Goal: Transaction & Acquisition: Purchase product/service

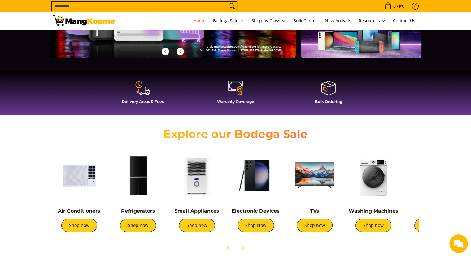
scroll to position [155, 0]
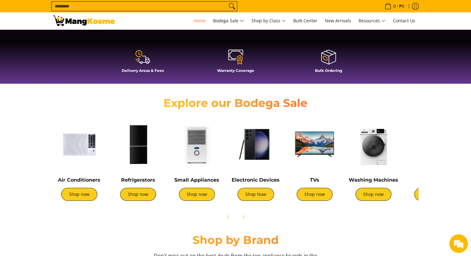
click at [130, 155] on img at bounding box center [138, 144] width 53 height 53
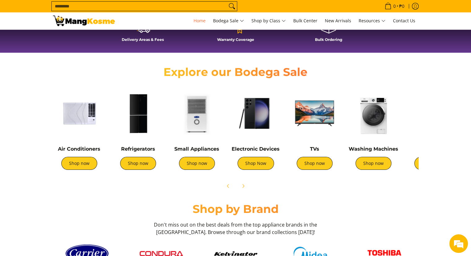
click at [130, 133] on img at bounding box center [138, 113] width 53 height 53
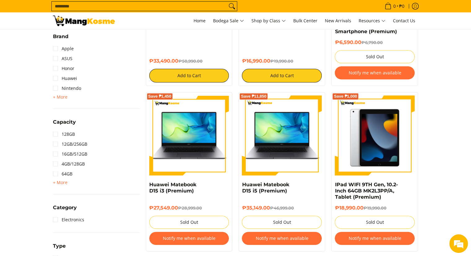
scroll to position [186, 0]
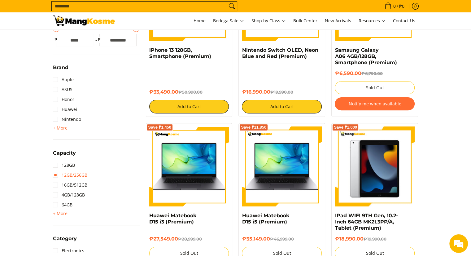
click at [54, 175] on link "12GB/256GB" at bounding box center [70, 175] width 34 height 10
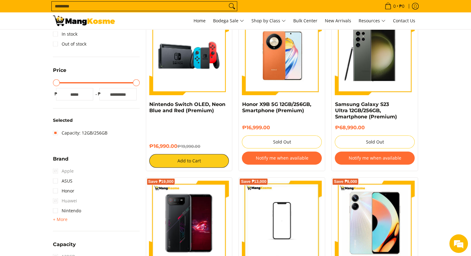
scroll to position [150, 0]
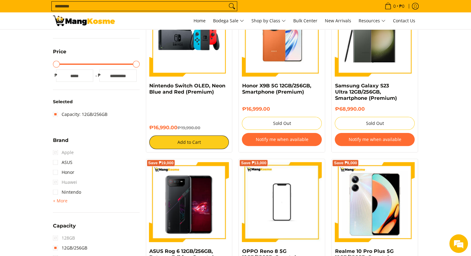
click at [55, 150] on span "Apple" at bounding box center [63, 152] width 21 height 10
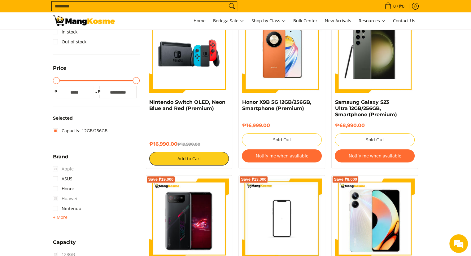
scroll to position [0, 0]
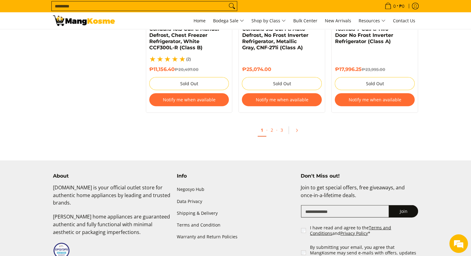
scroll to position [1423, 0]
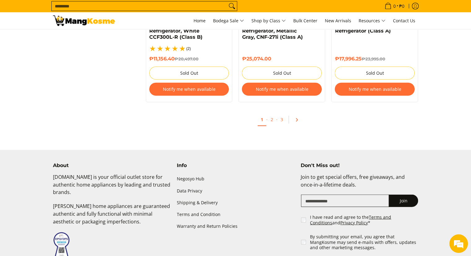
click at [294, 118] on icon "Pagination" at bounding box center [296, 120] width 4 height 4
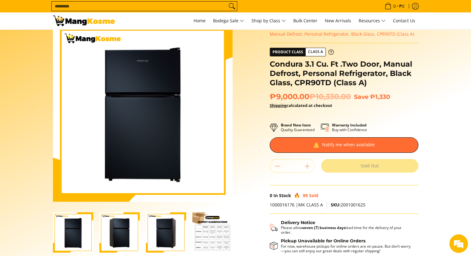
scroll to position [31, 0]
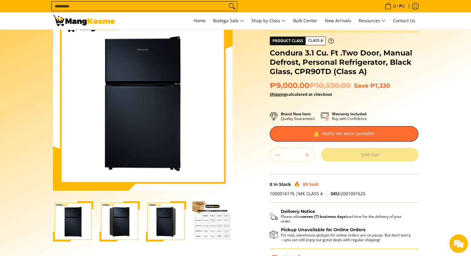
click at [215, 213] on img "Condura 3.1 Cu. Ft .Two Door, Manual Defrost, Personal Refrigerator, Black Glas…" at bounding box center [212, 221] width 40 height 40
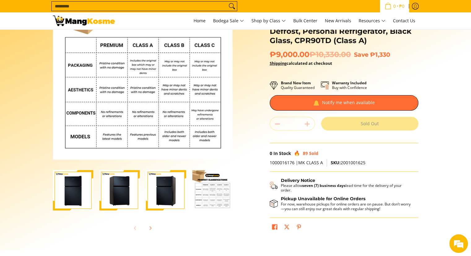
scroll to position [62, 0]
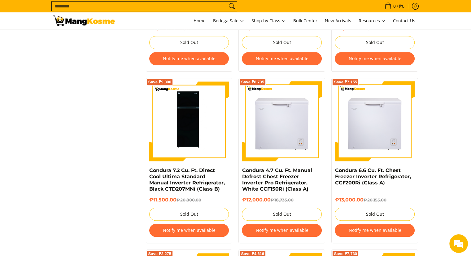
scroll to position [588, 0]
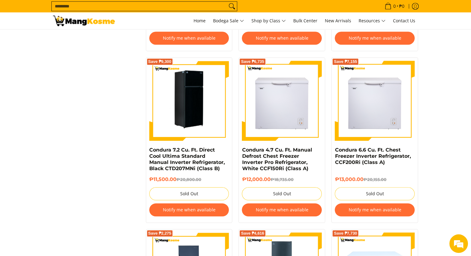
click at [196, 123] on img at bounding box center [189, 101] width 80 height 80
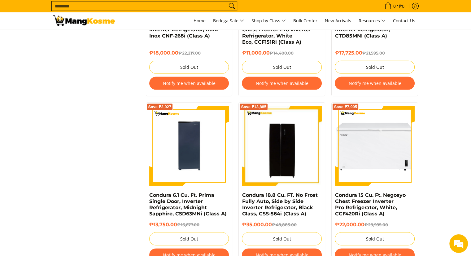
scroll to position [1237, 0]
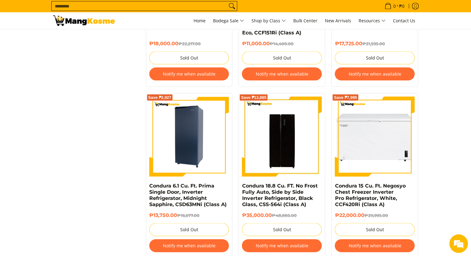
click at [194, 127] on img at bounding box center [189, 137] width 80 height 80
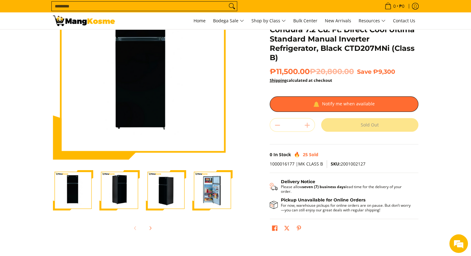
click at [221, 202] on img "Condura 7.2 Cu. Ft. Direct Cool Ultima Standard Manual Inverter Refrigerator, B…" at bounding box center [212, 190] width 40 height 40
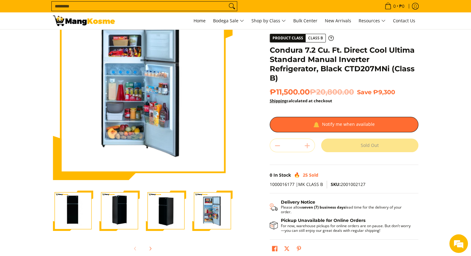
scroll to position [31, 0]
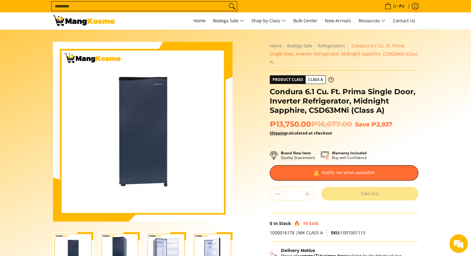
click at [168, 243] on img "Condura 6.1 Cu. Ft. Prima Single Door, Inverter Refrigerator, Midnight Sapphire…" at bounding box center [166, 252] width 40 height 40
